Goal: Task Accomplishment & Management: Manage account settings

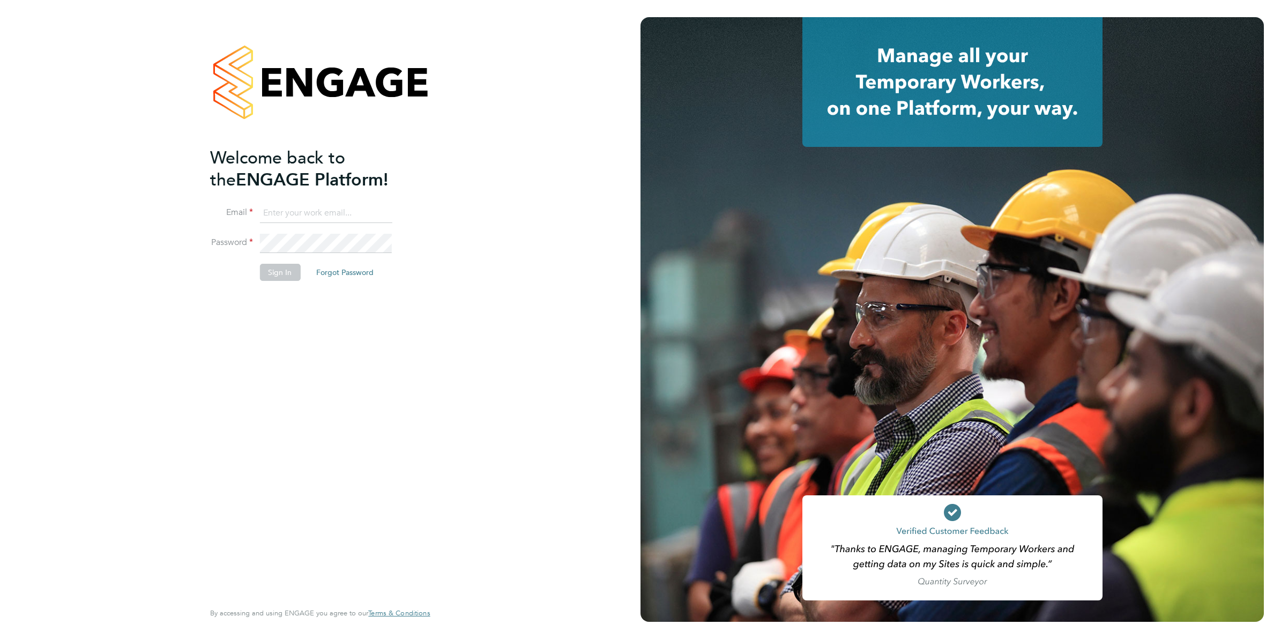
type input "vicki@protechltd.co.uk"
click at [290, 272] on button "Sign In" at bounding box center [280, 272] width 41 height 17
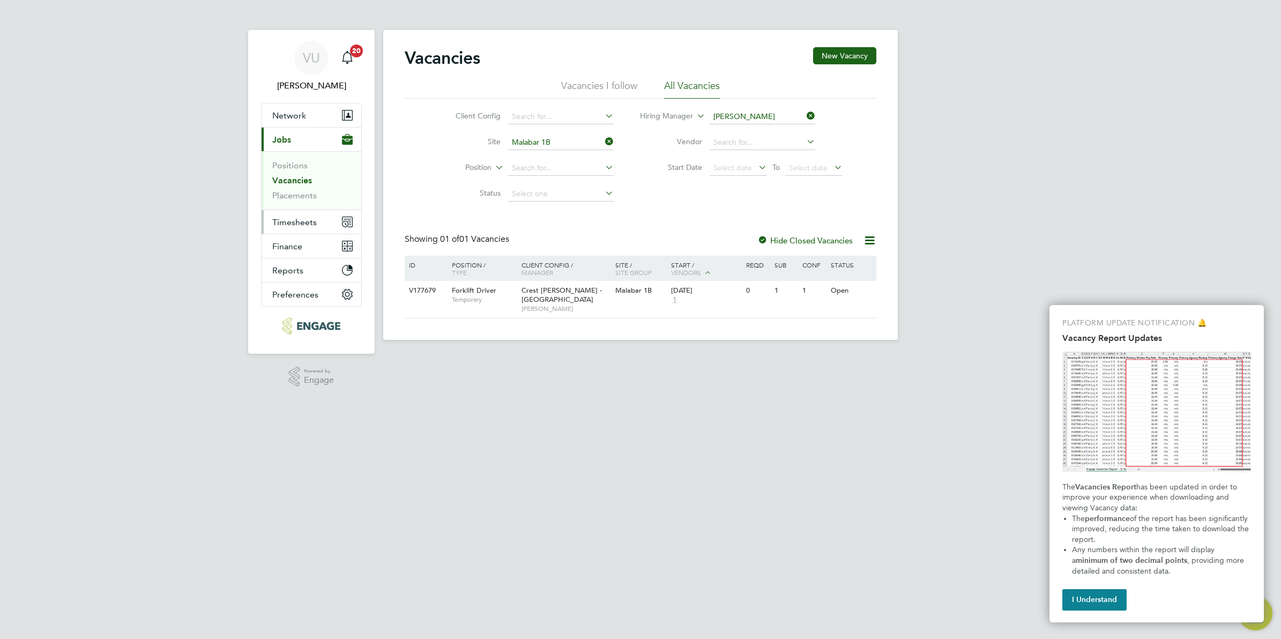
click at [290, 229] on button "Timesheets" at bounding box center [312, 222] width 100 height 24
click at [284, 138] on span "Jobs" at bounding box center [281, 140] width 19 height 10
click at [298, 183] on link "Vacancies" at bounding box center [292, 180] width 40 height 10
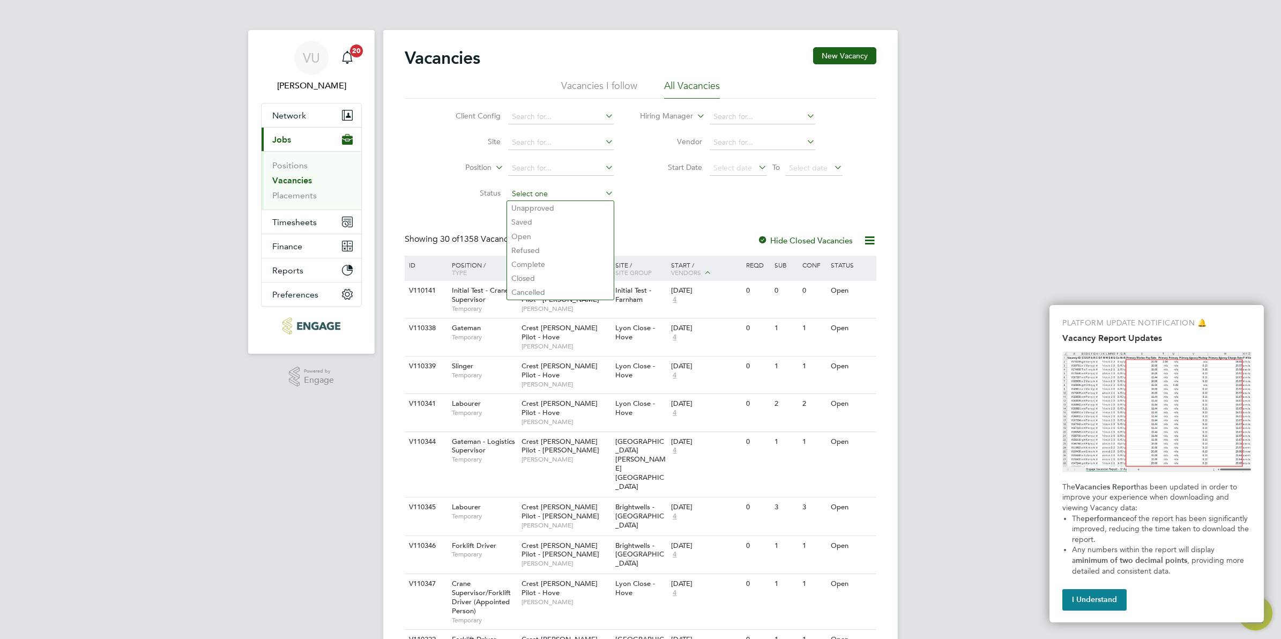
click at [528, 190] on input at bounding box center [561, 194] width 106 height 15
click at [535, 207] on li "Unapproved" at bounding box center [560, 208] width 107 height 14
type input "Unapproved"
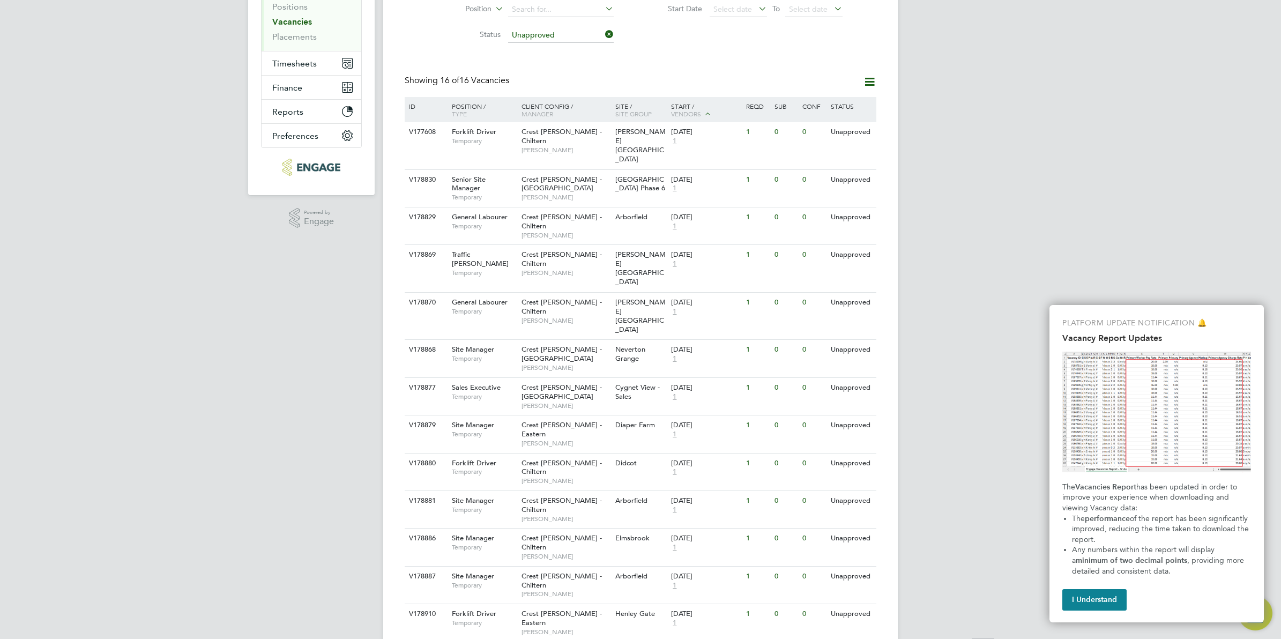
scroll to position [169, 0]
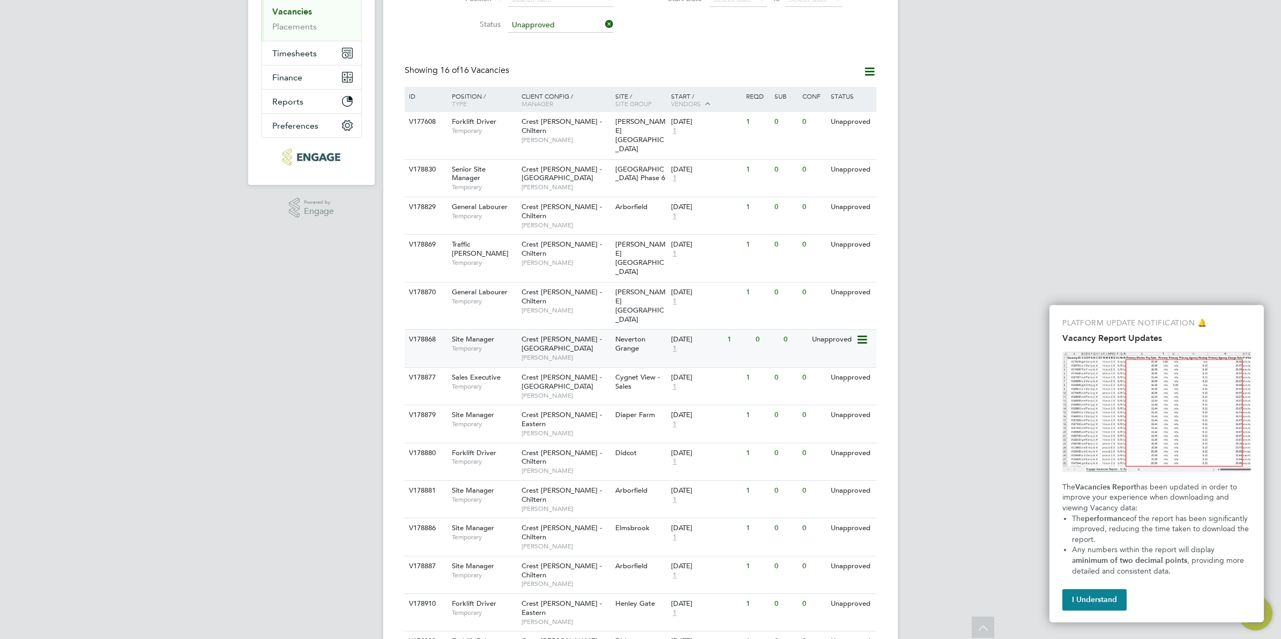
click at [548, 330] on div "Crest Nicholson - South West Ben Grant" at bounding box center [566, 348] width 94 height 37
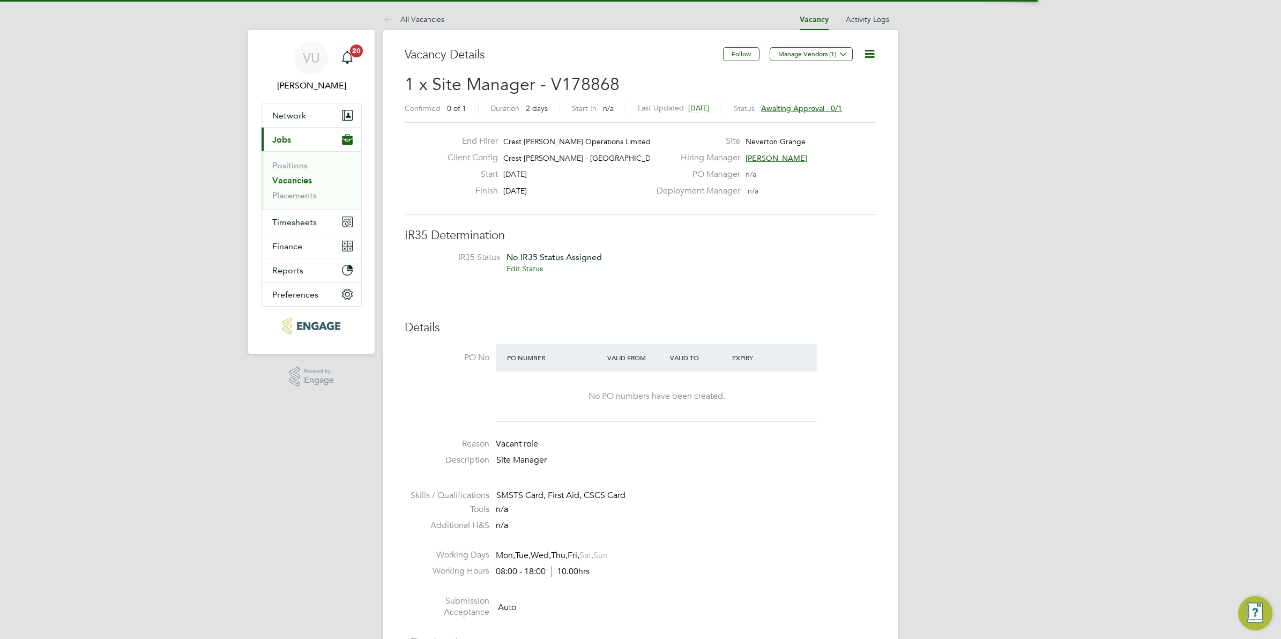
scroll to position [31, 75]
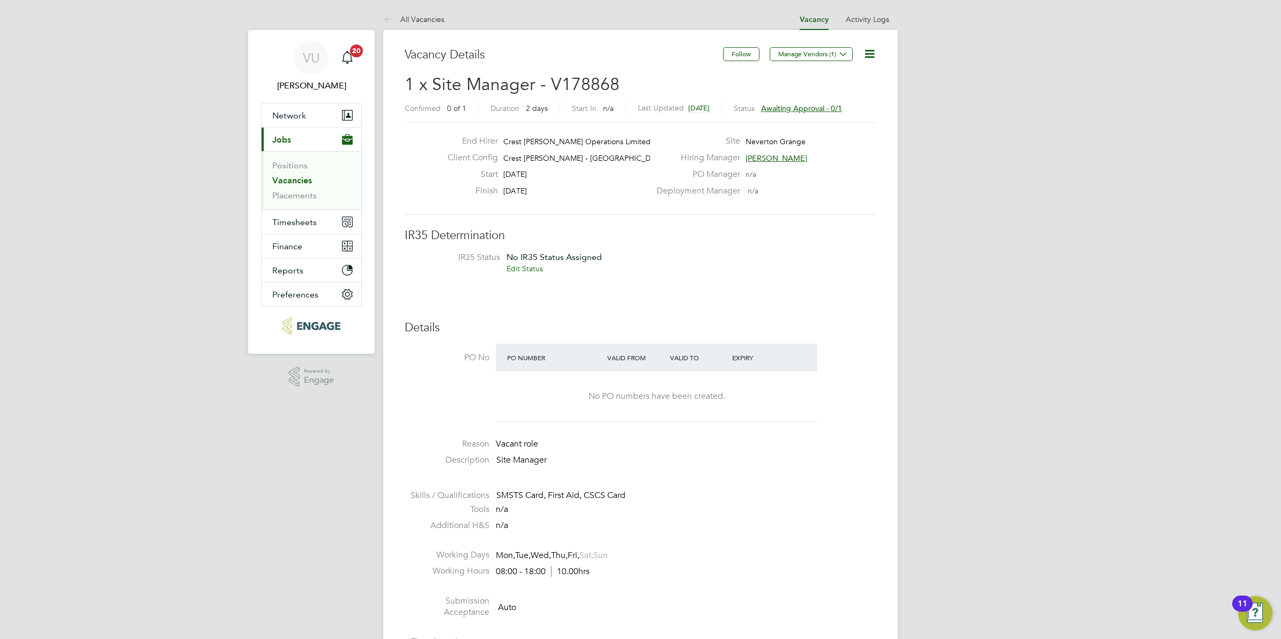
click at [870, 51] on icon at bounding box center [869, 53] width 13 height 13
click at [844, 78] on li "Edit Vacancy e" at bounding box center [843, 79] width 62 height 15
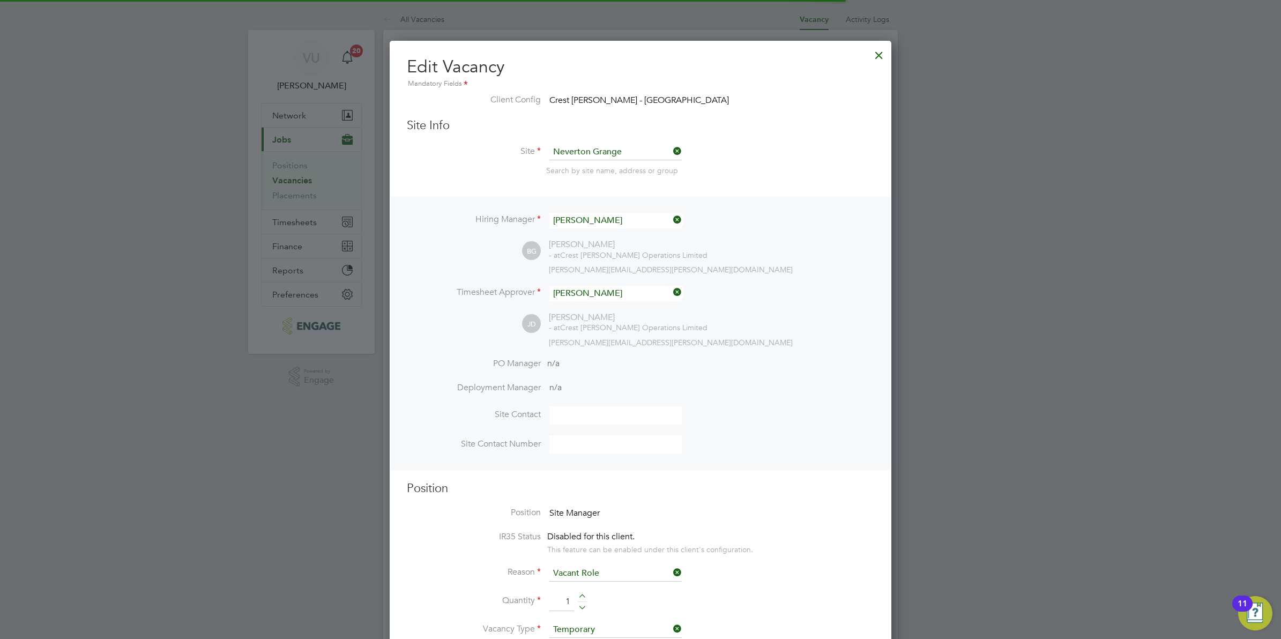
scroll to position [1691, 502]
click at [592, 220] on input at bounding box center [616, 221] width 132 height 16
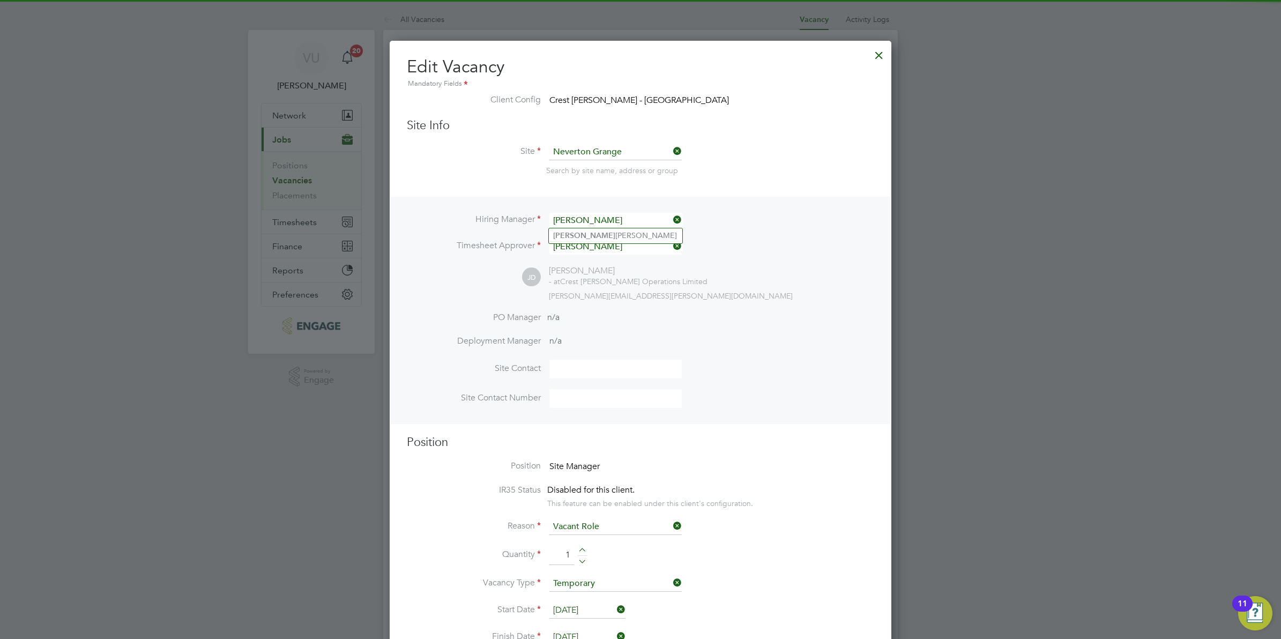
click at [604, 236] on li "[PERSON_NAME]" at bounding box center [616, 235] width 134 height 14
type input "[PERSON_NAME]"
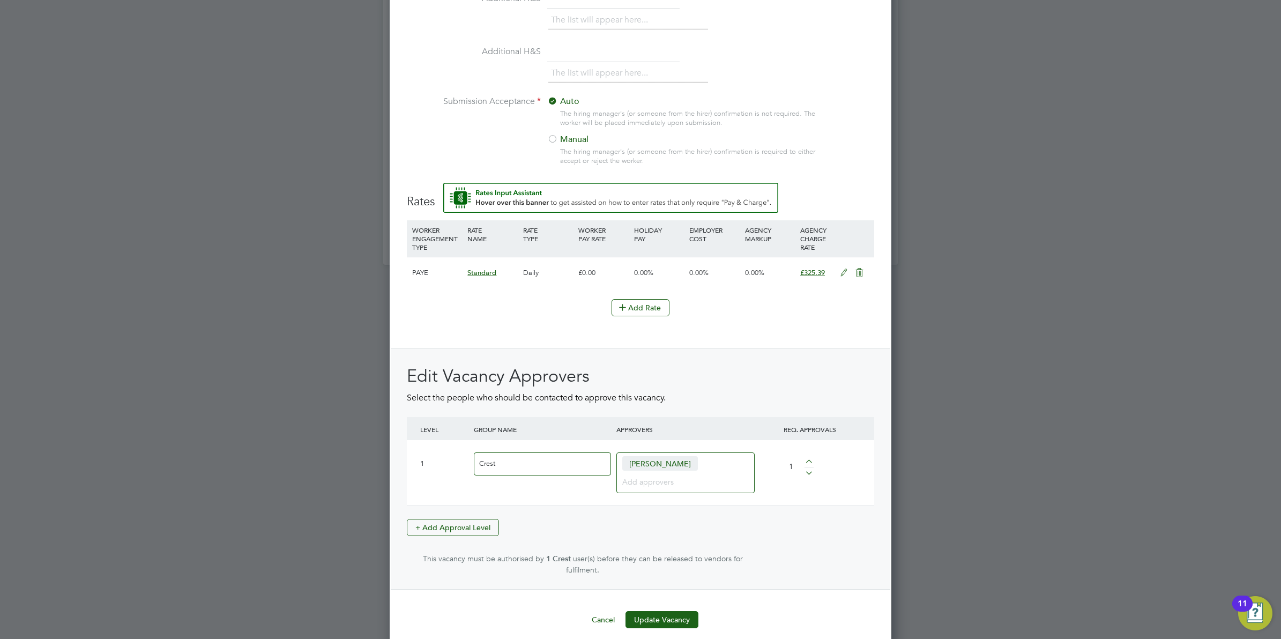
scroll to position [1092, 0]
click at [649, 488] on div "[PERSON_NAME]" at bounding box center [686, 468] width 138 height 40
click at [649, 484] on input at bounding box center [681, 477] width 118 height 14
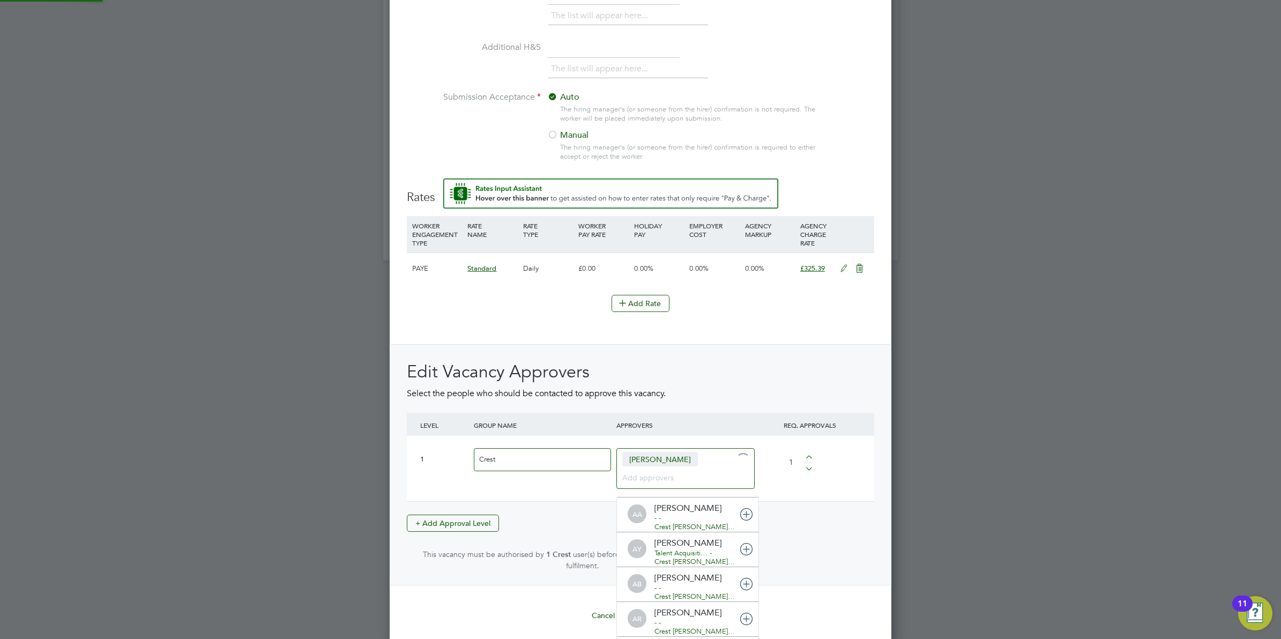
scroll to position [0, 0]
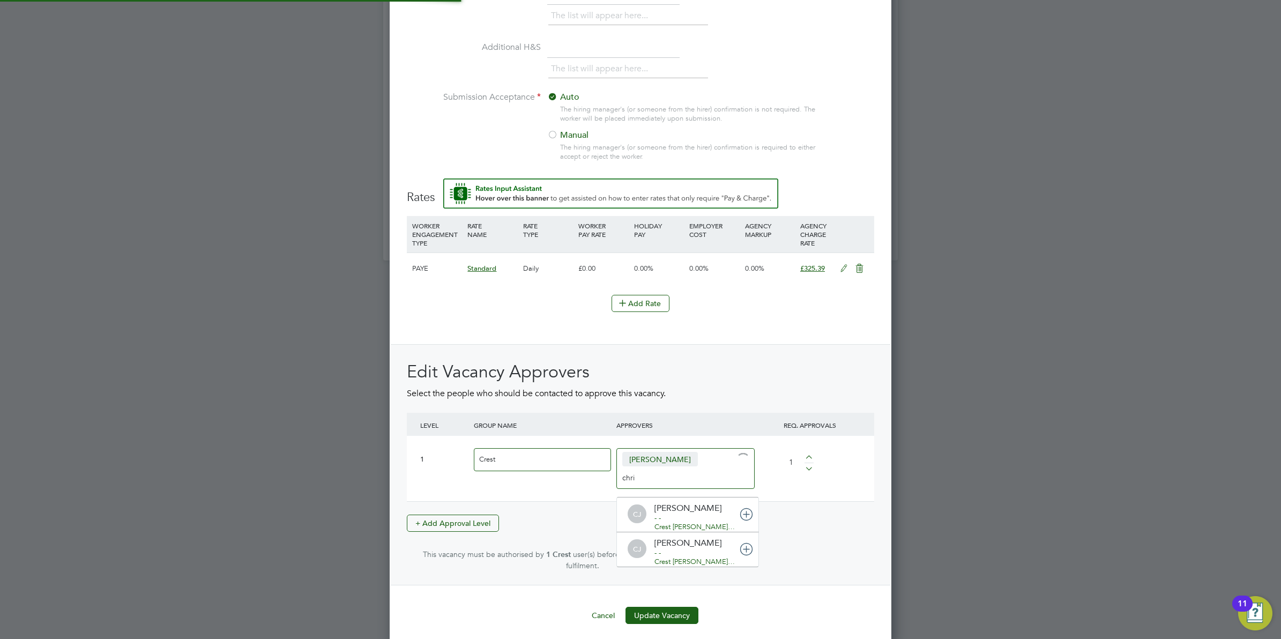
type input "[PERSON_NAME]"
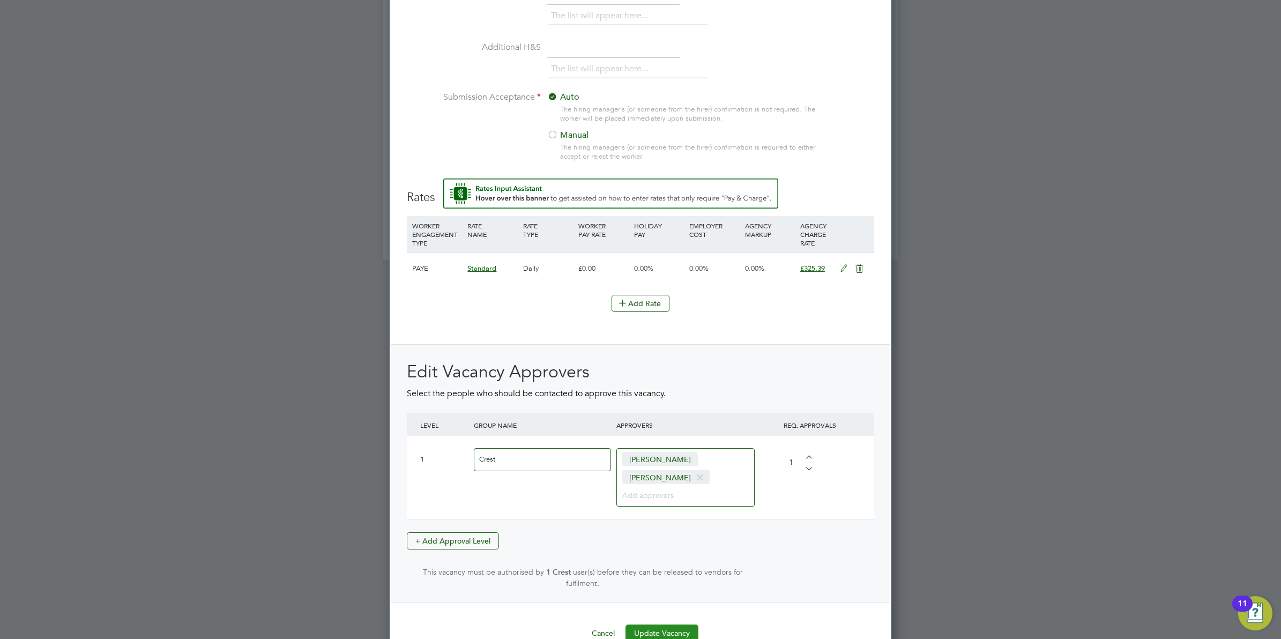
click at [661, 625] on button "Update Vacancy" at bounding box center [662, 633] width 73 height 17
